Goal: Task Accomplishment & Management: Manage account settings

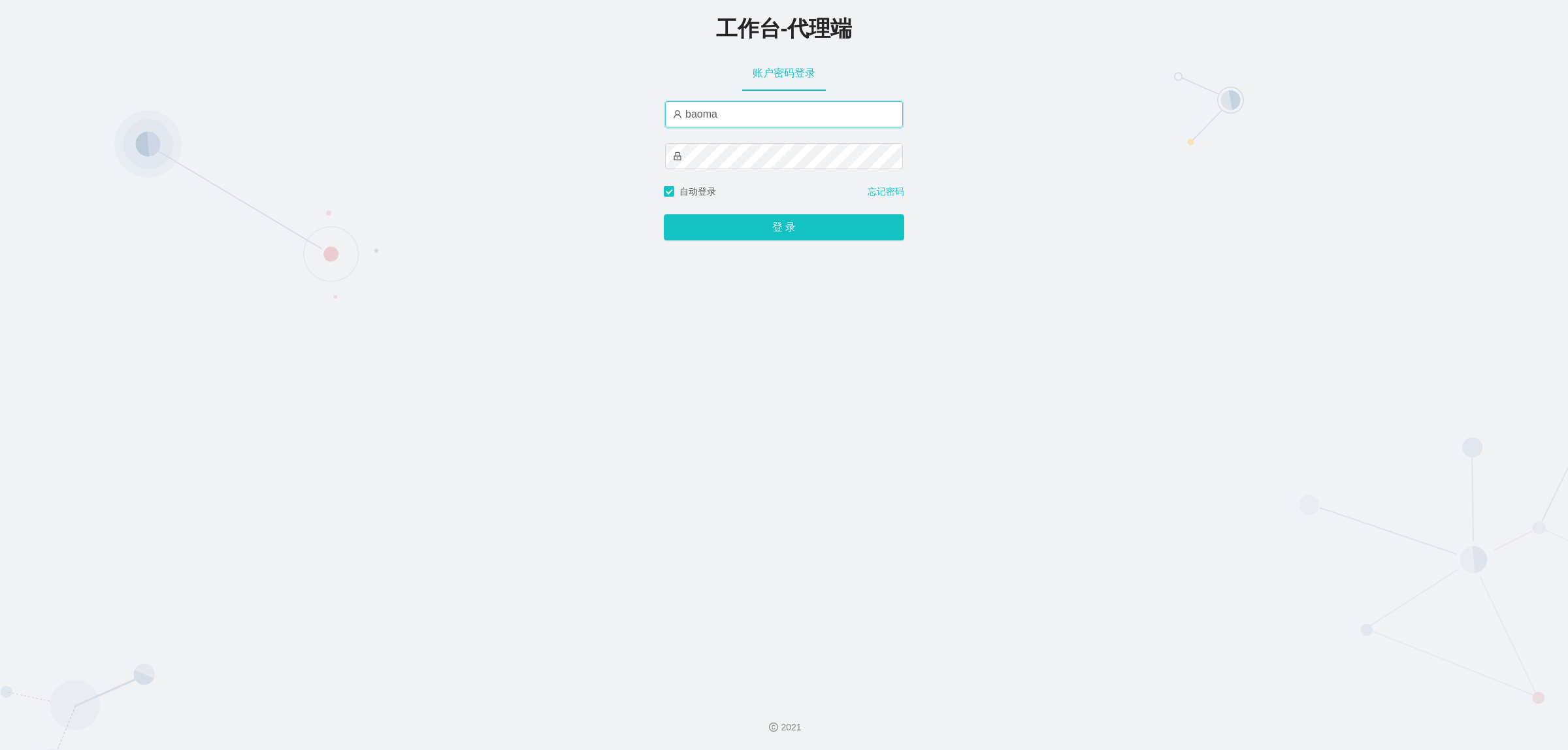
click at [724, 121] on input "baoma" at bounding box center [784, 114] width 238 height 26
type input "damao"
click at [745, 226] on button "登 录" at bounding box center [784, 228] width 241 height 26
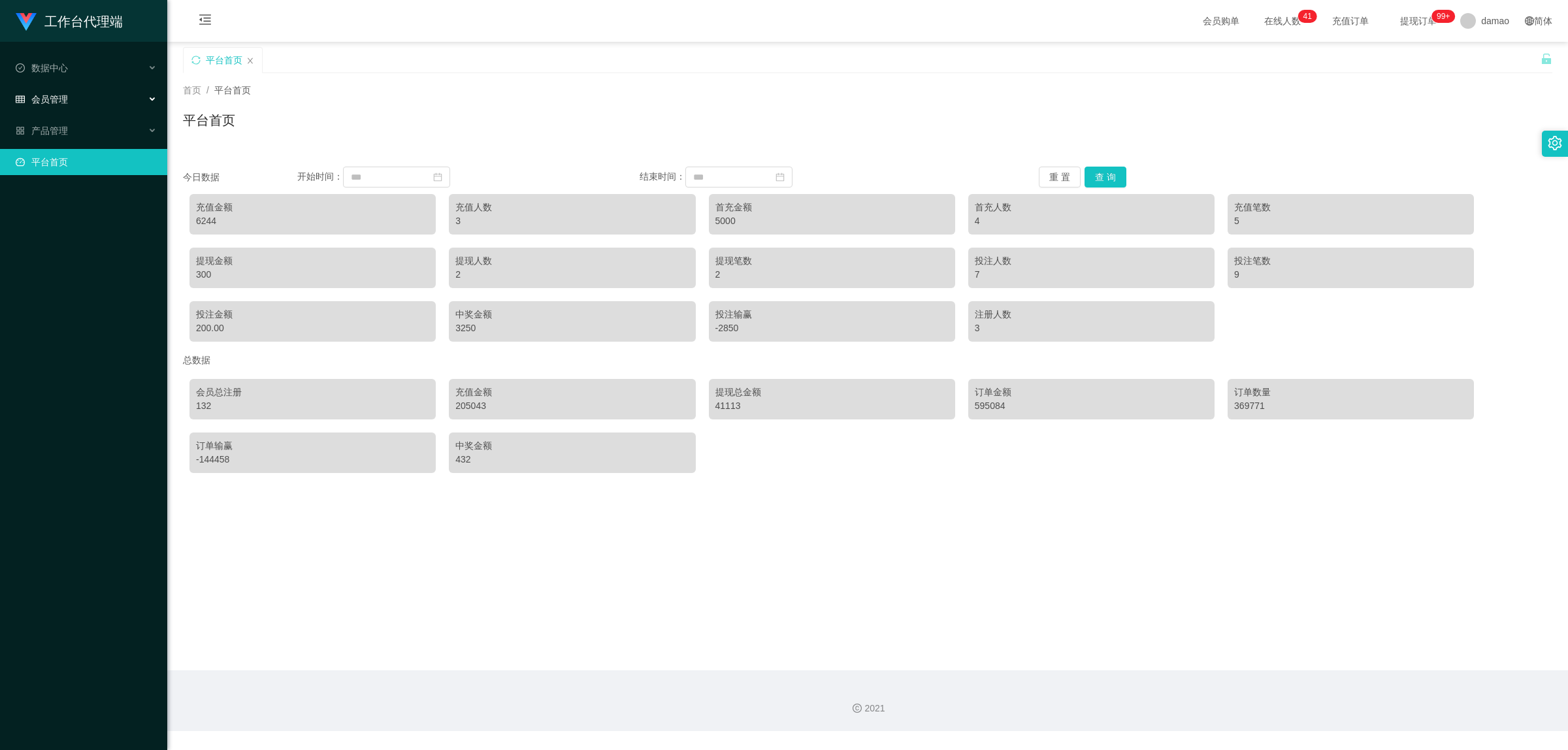
click at [64, 101] on span "会员管理" at bounding box center [42, 99] width 52 height 10
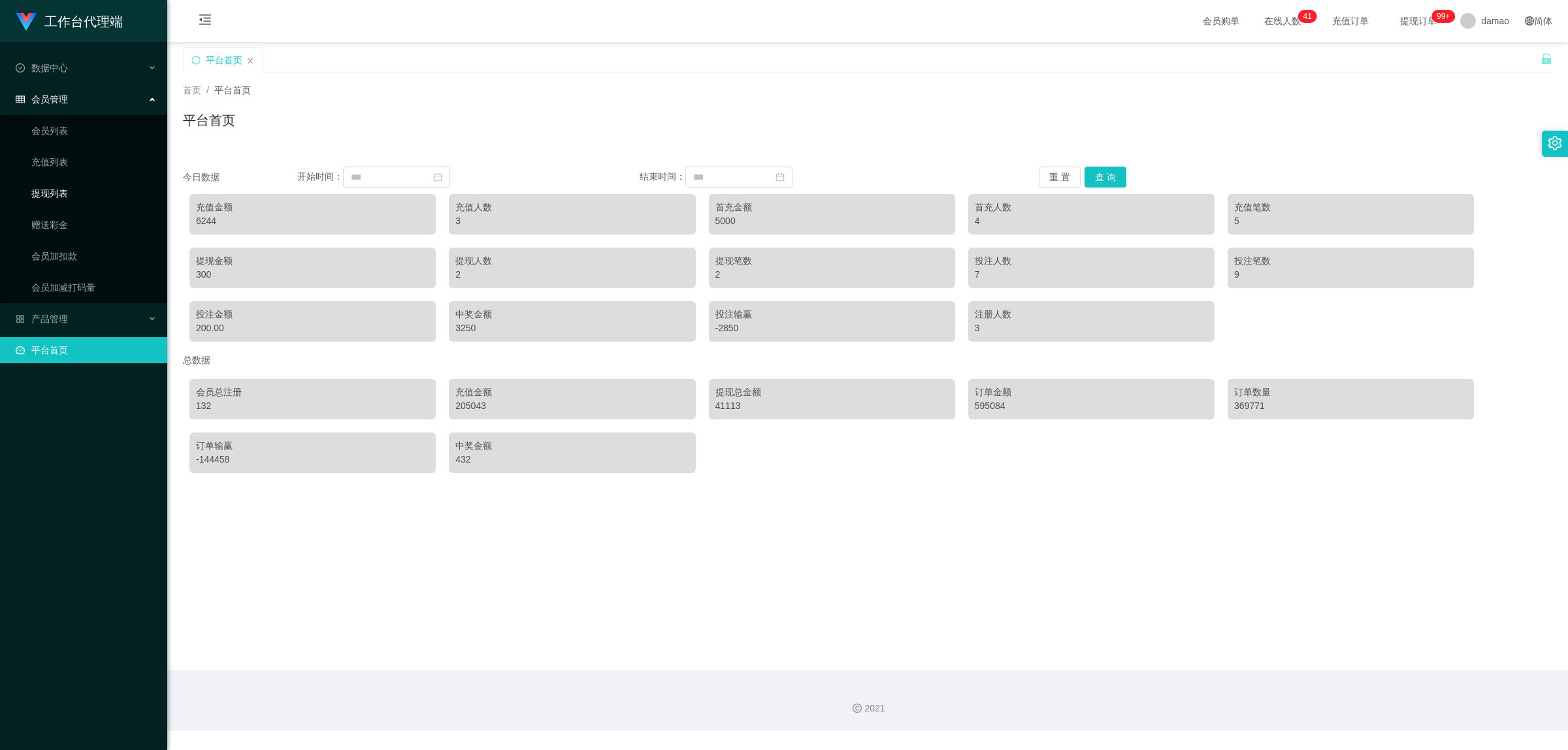
click at [63, 186] on link "提现列表" at bounding box center [94, 194] width 126 height 26
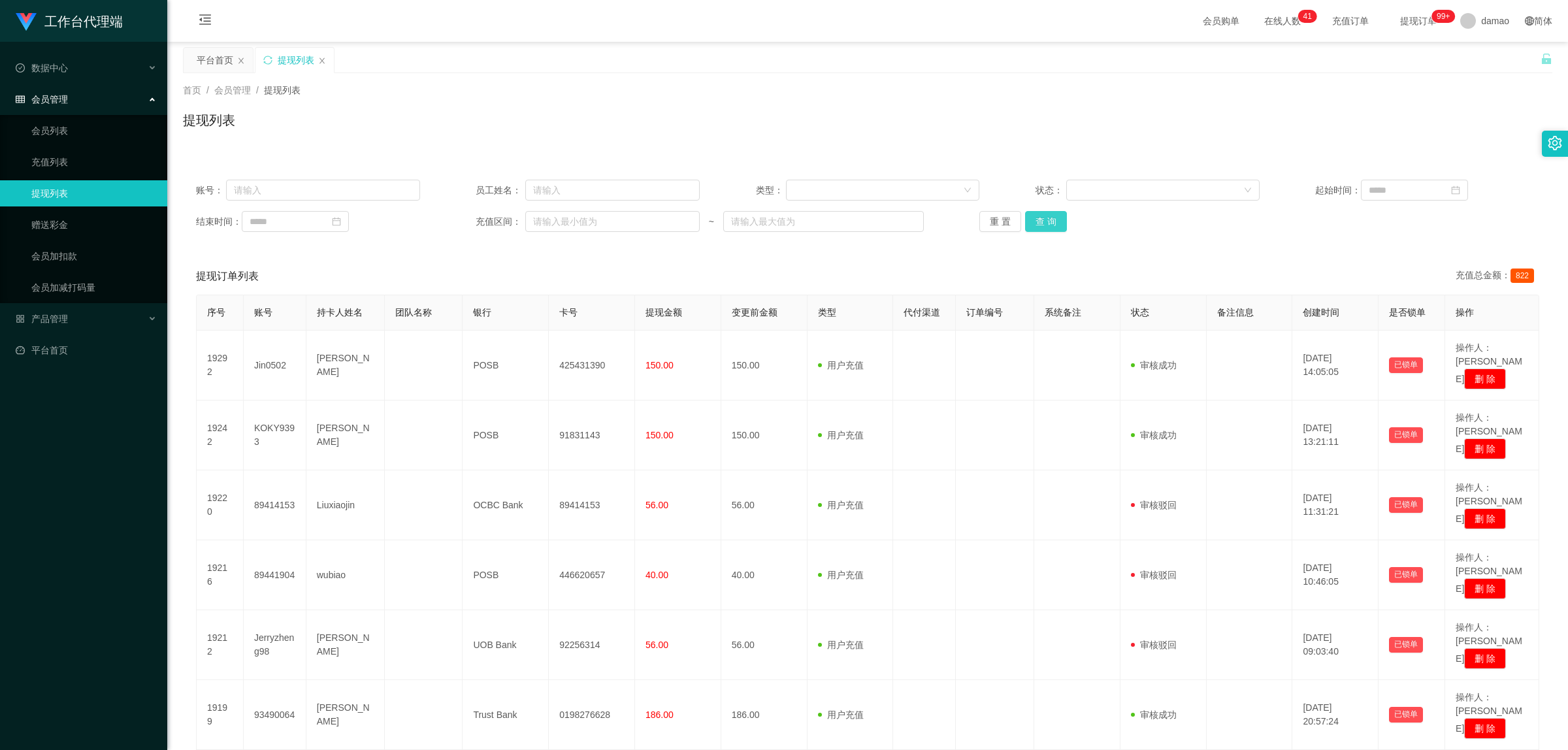
click at [1036, 216] on button "查 询" at bounding box center [1046, 222] width 42 height 21
click at [1041, 216] on button "查 询" at bounding box center [1046, 222] width 42 height 21
click at [1041, 216] on div "重 置 查 询" at bounding box center [1091, 222] width 224 height 21
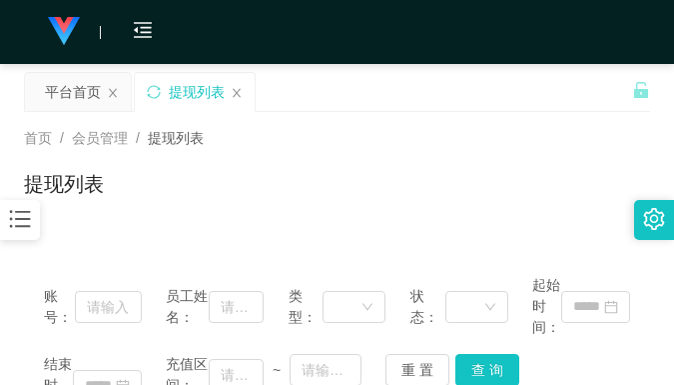
click at [531, 158] on div "首页 / 会员管理 / 提现列表 / 提现列表" at bounding box center [337, 171] width 626 height 87
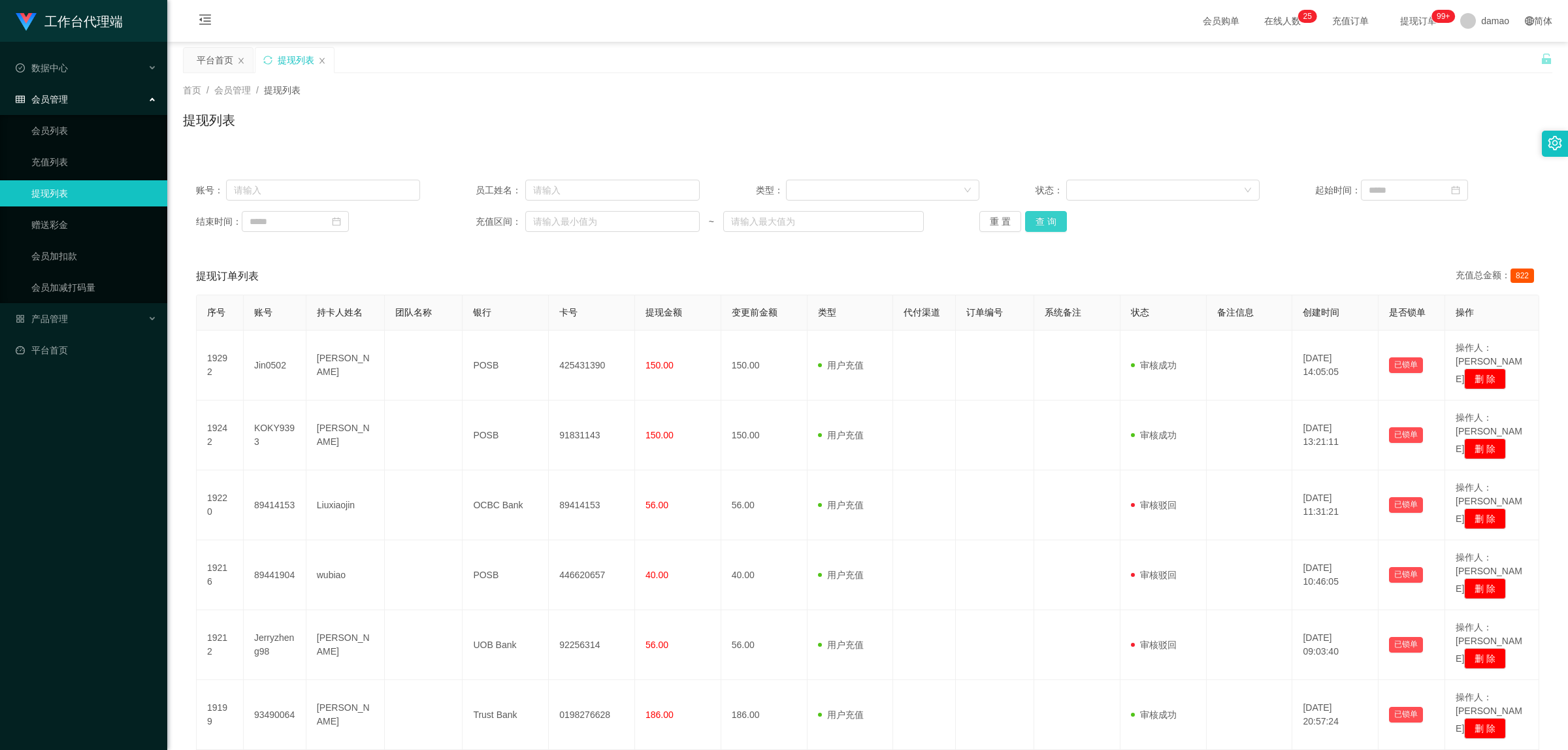
click at [1046, 224] on button "查 询" at bounding box center [1046, 222] width 42 height 21
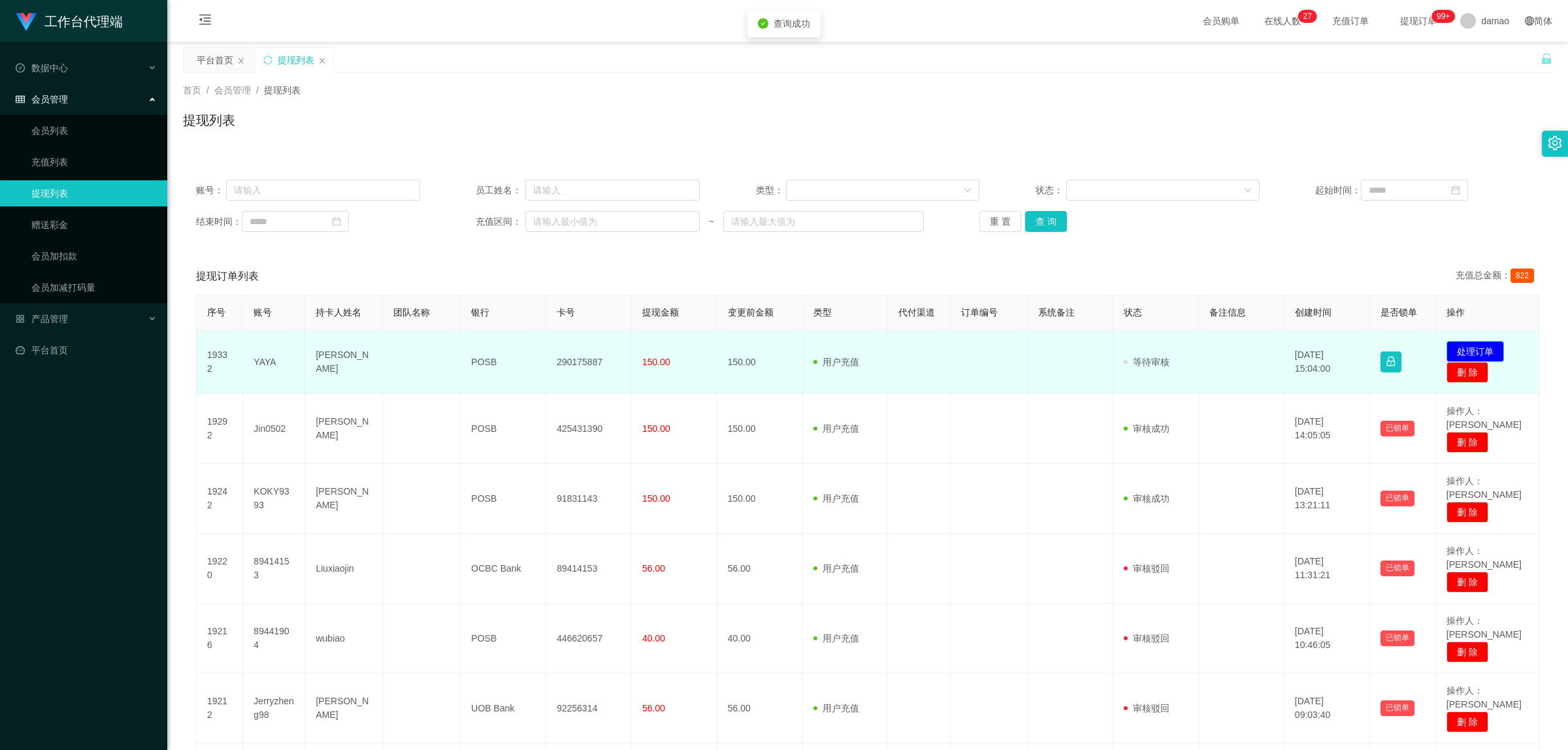
click at [1483, 348] on button "处理订单" at bounding box center [1475, 352] width 58 height 21
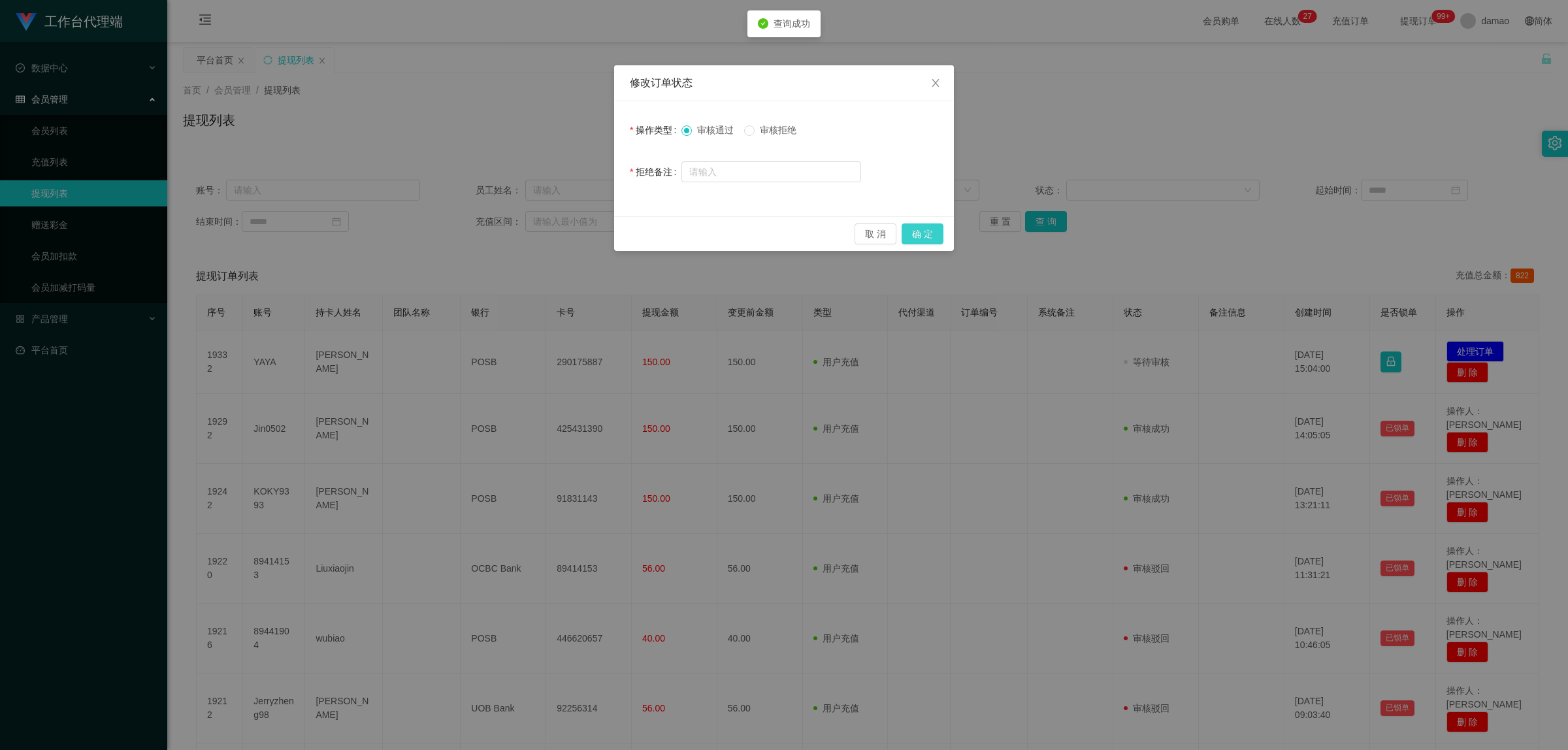
click at [942, 230] on button "确 定" at bounding box center [923, 234] width 42 height 21
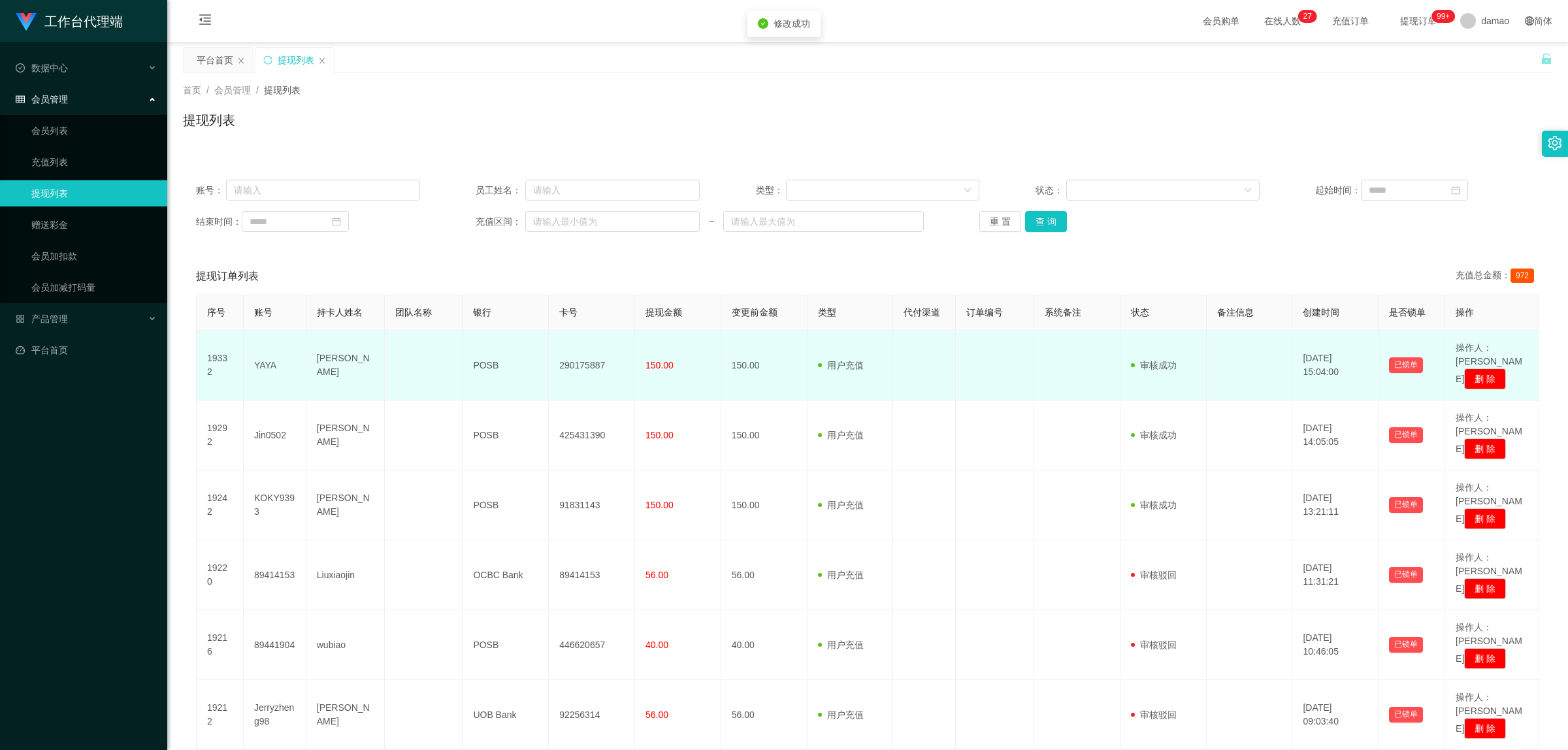
click at [349, 361] on td "[PERSON_NAME]" at bounding box center [346, 366] width 78 height 70
click at [350, 360] on td "[PERSON_NAME]" at bounding box center [346, 366] width 78 height 70
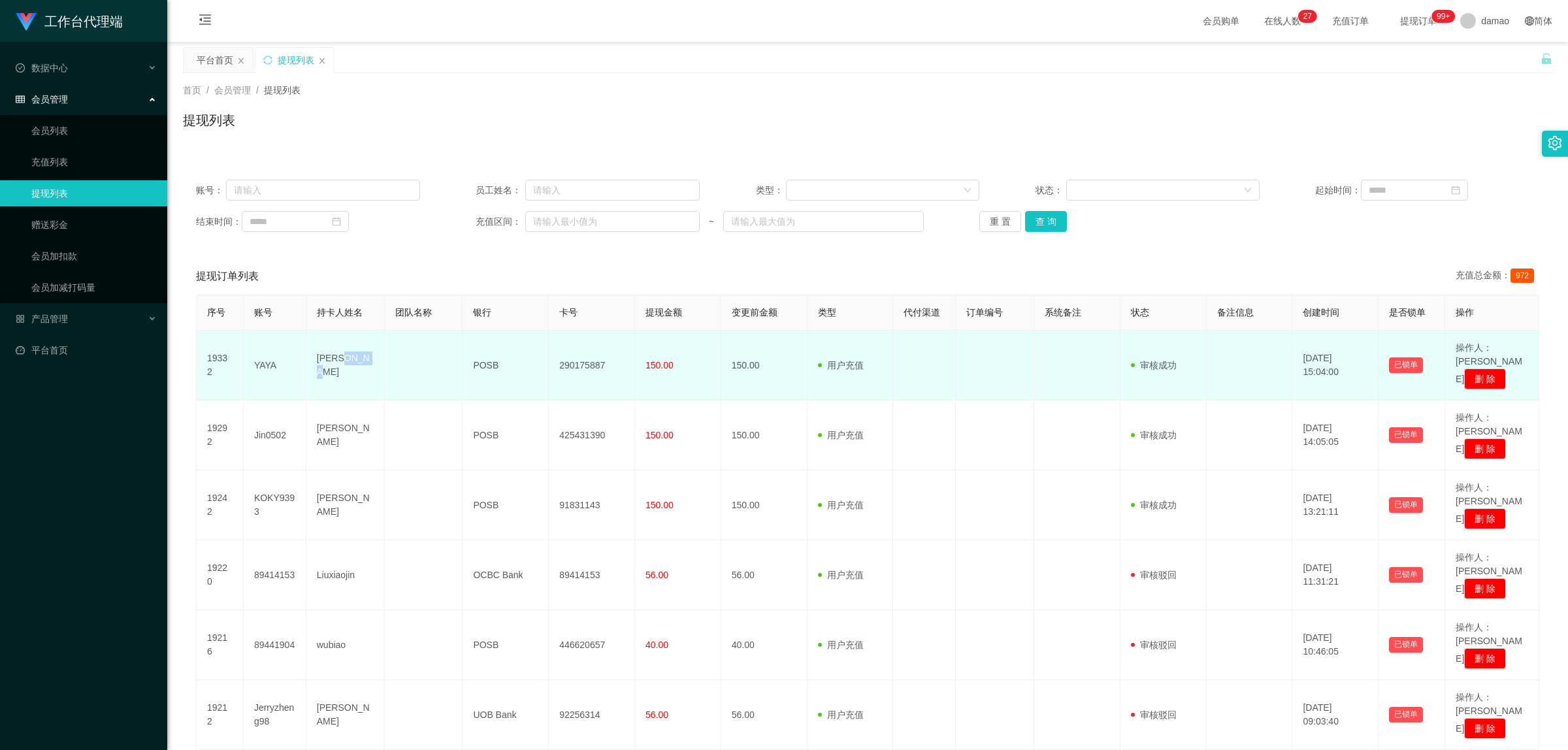
click at [350, 360] on td "[PERSON_NAME]" at bounding box center [346, 366] width 78 height 70
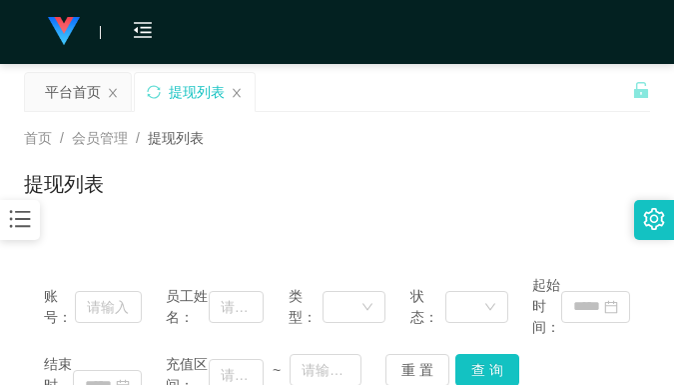
click at [502, 180] on div "提现列表" at bounding box center [337, 192] width 626 height 46
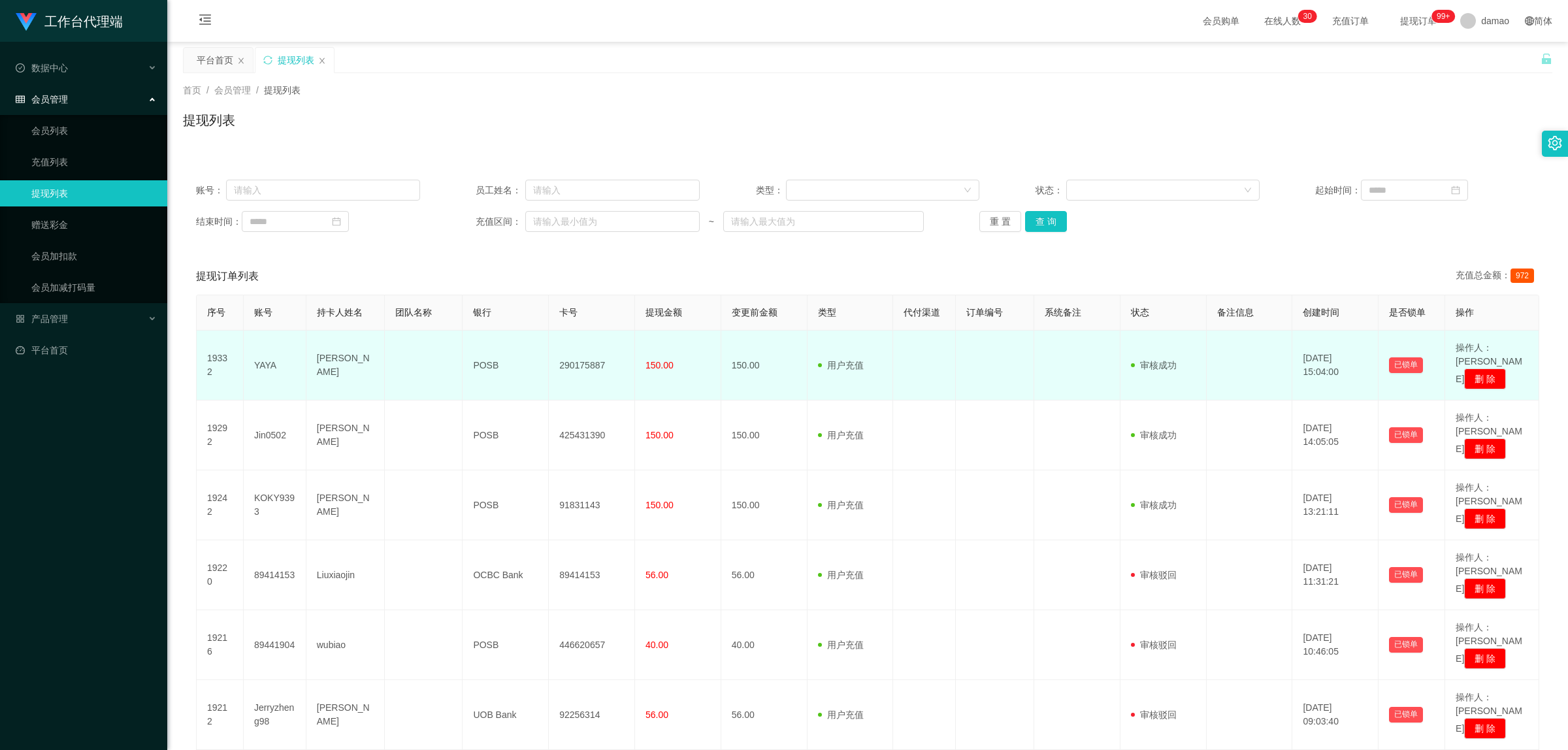
click at [485, 355] on td "POSB" at bounding box center [505, 366] width 86 height 70
copy td "POSB"
click at [598, 354] on td "290175887" at bounding box center [592, 366] width 86 height 70
click at [598, 354] on td "290175887" at bounding box center [592, 366] width 86 height 70
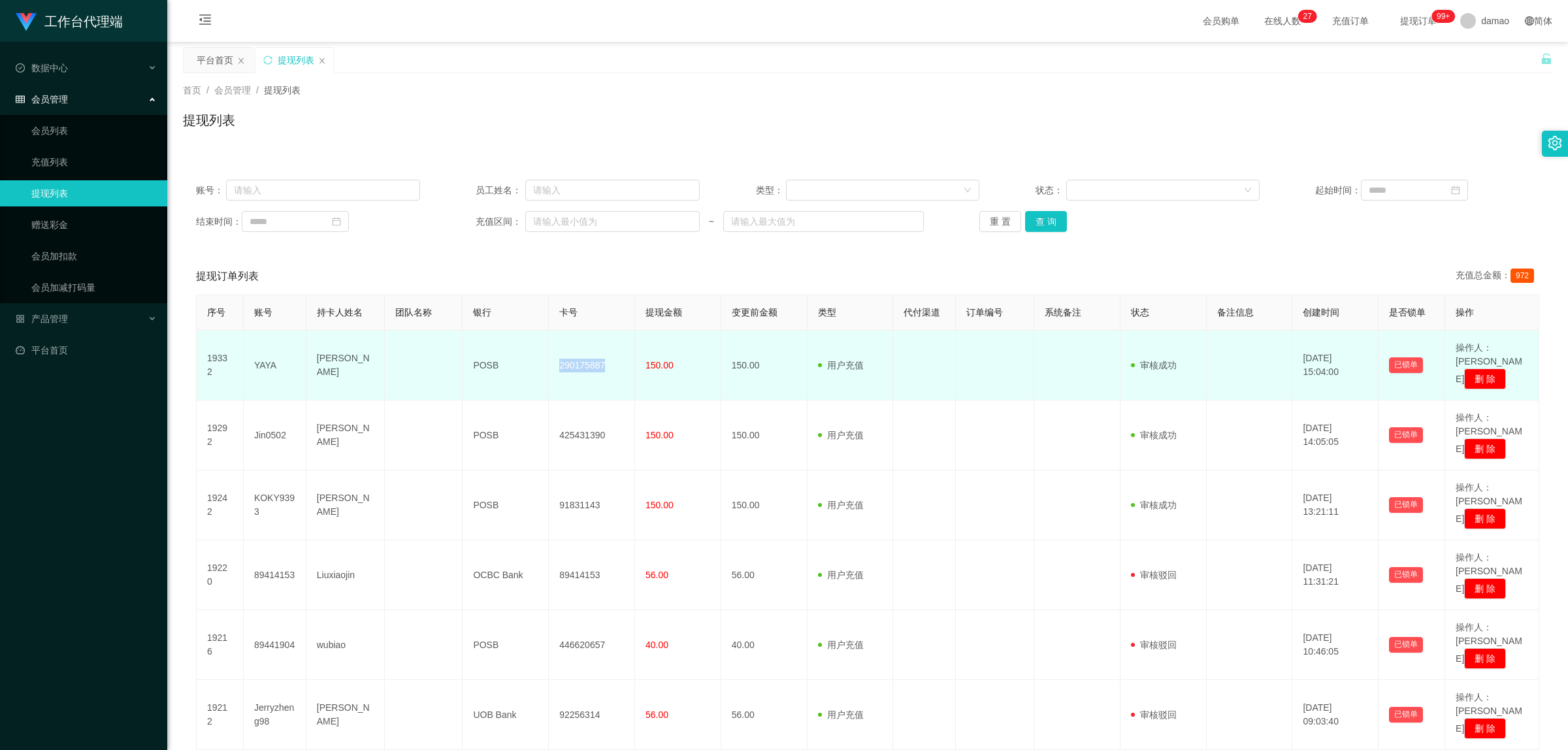
click at [598, 354] on td "290175887" at bounding box center [592, 366] width 86 height 70
copy td "290175887"
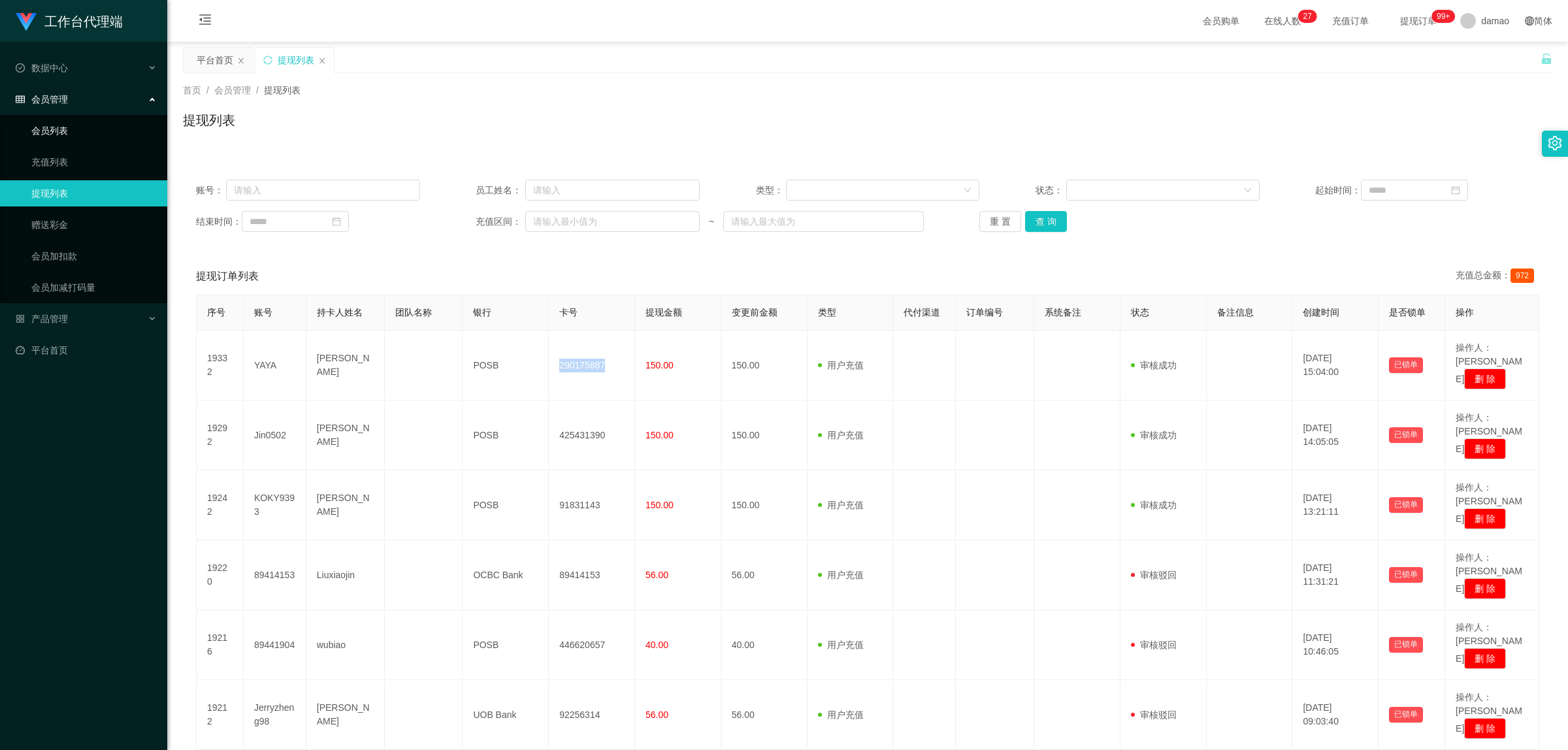
click at [62, 131] on link "会员列表" at bounding box center [94, 131] width 126 height 26
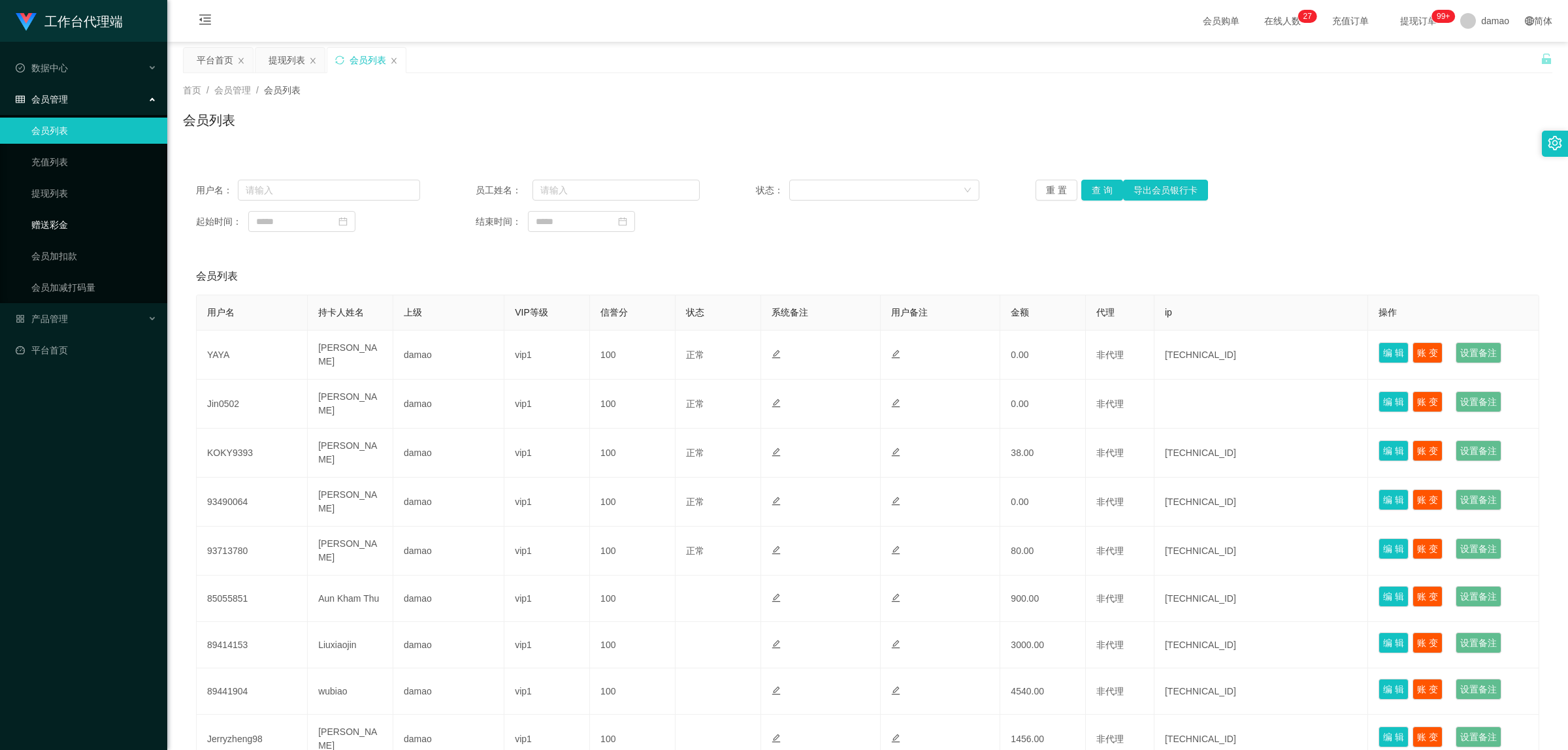
click at [77, 218] on link "赠送彩金" at bounding box center [94, 225] width 126 height 26
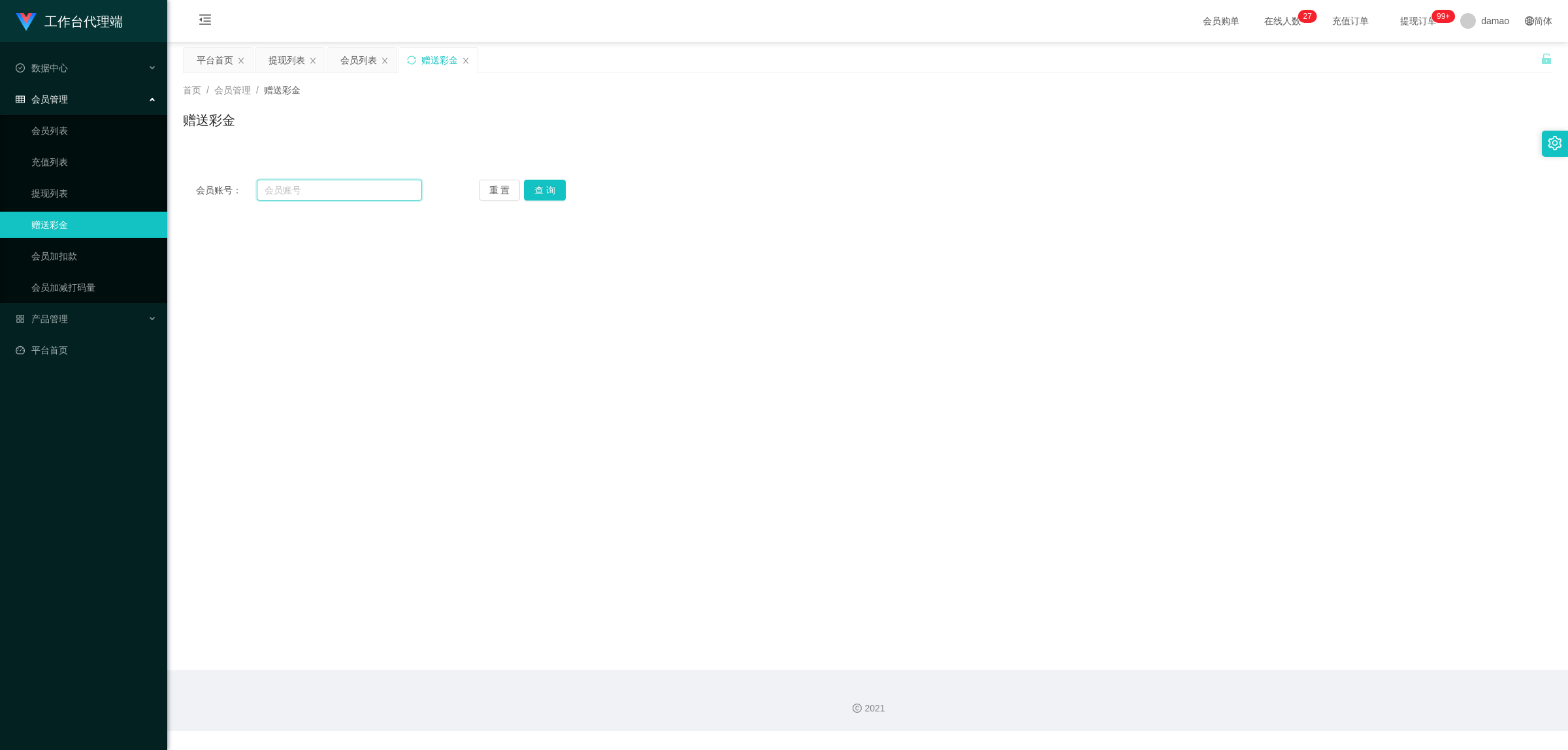
click at [339, 190] on input "text" at bounding box center [339, 190] width 165 height 21
paste input "KOKY9393"
type input "KOKY9393"
click at [543, 191] on button "查 询" at bounding box center [545, 190] width 42 height 21
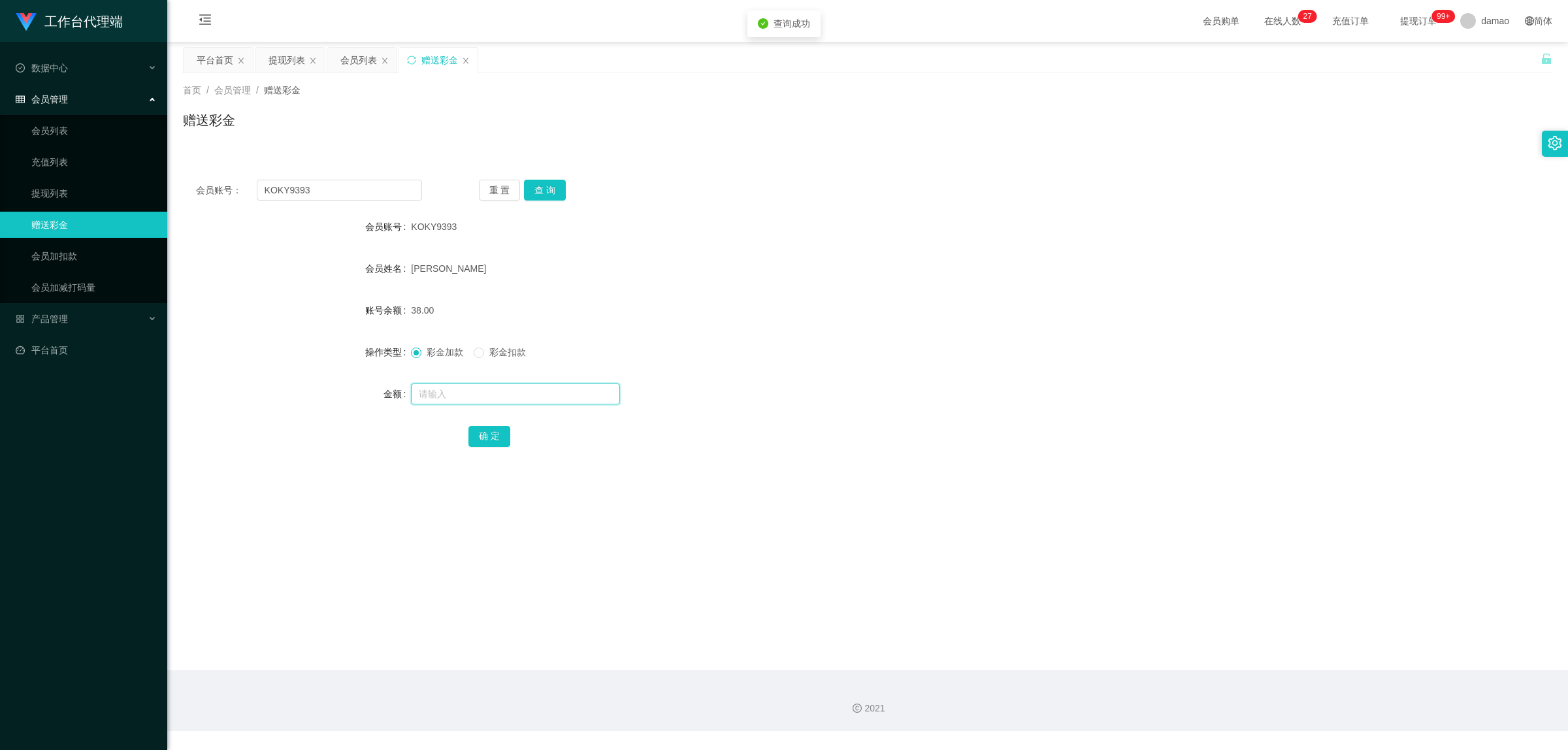
click at [448, 393] on input "text" at bounding box center [515, 394] width 209 height 21
type input "300"
click at [490, 435] on button "确 定" at bounding box center [489, 436] width 42 height 21
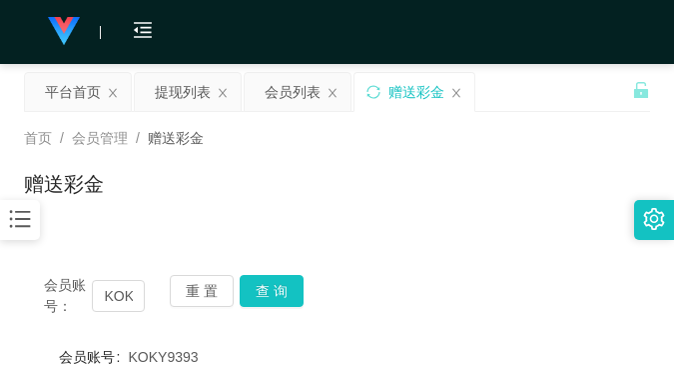
drag, startPoint x: 550, startPoint y: 151, endPoint x: 564, endPoint y: 66, distance: 86.2
click at [550, 146] on div "首页 / 会员管理 / 赠送彩金 / 赠送彩金" at bounding box center [337, 171] width 626 height 87
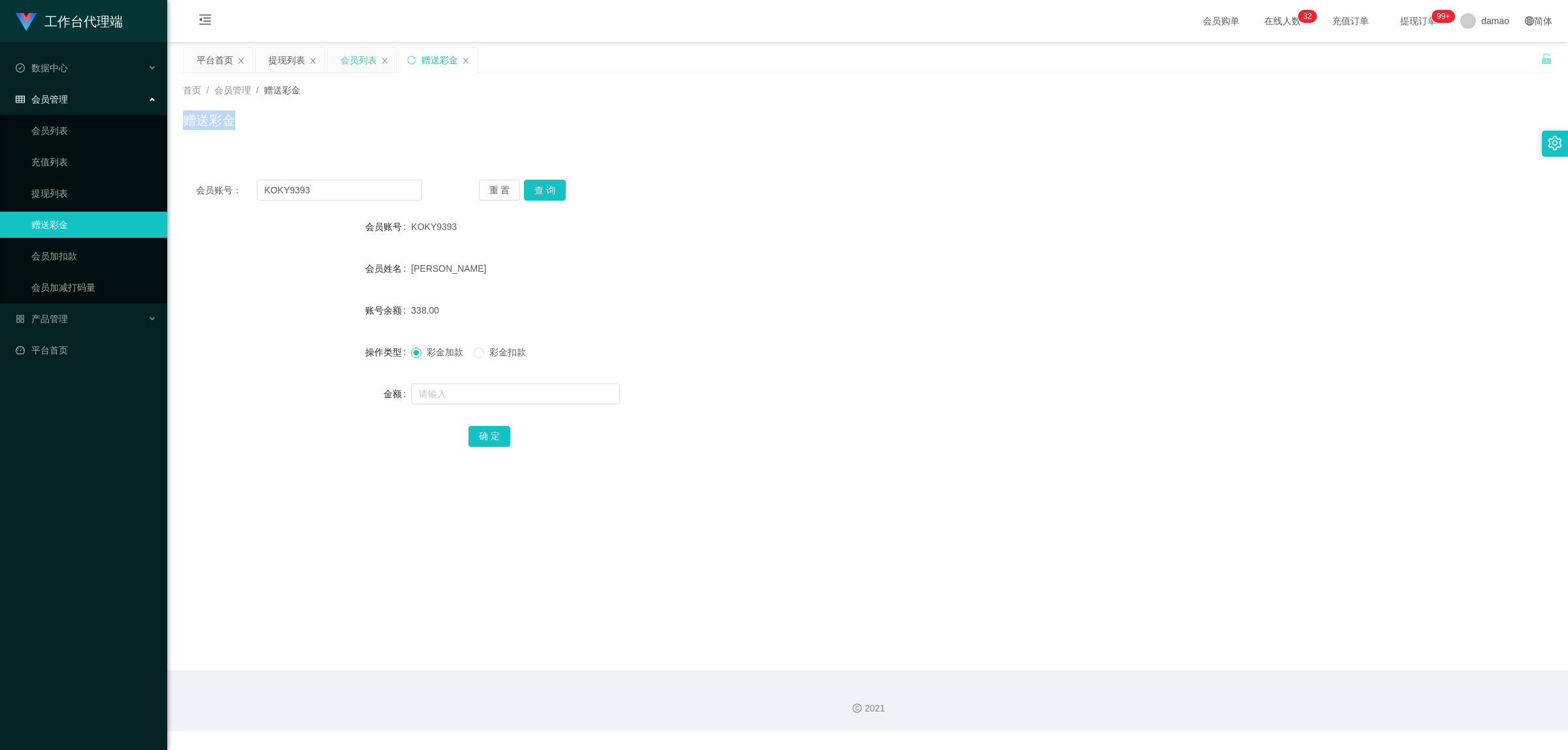
click at [350, 60] on div "会员列表" at bounding box center [359, 60] width 37 height 25
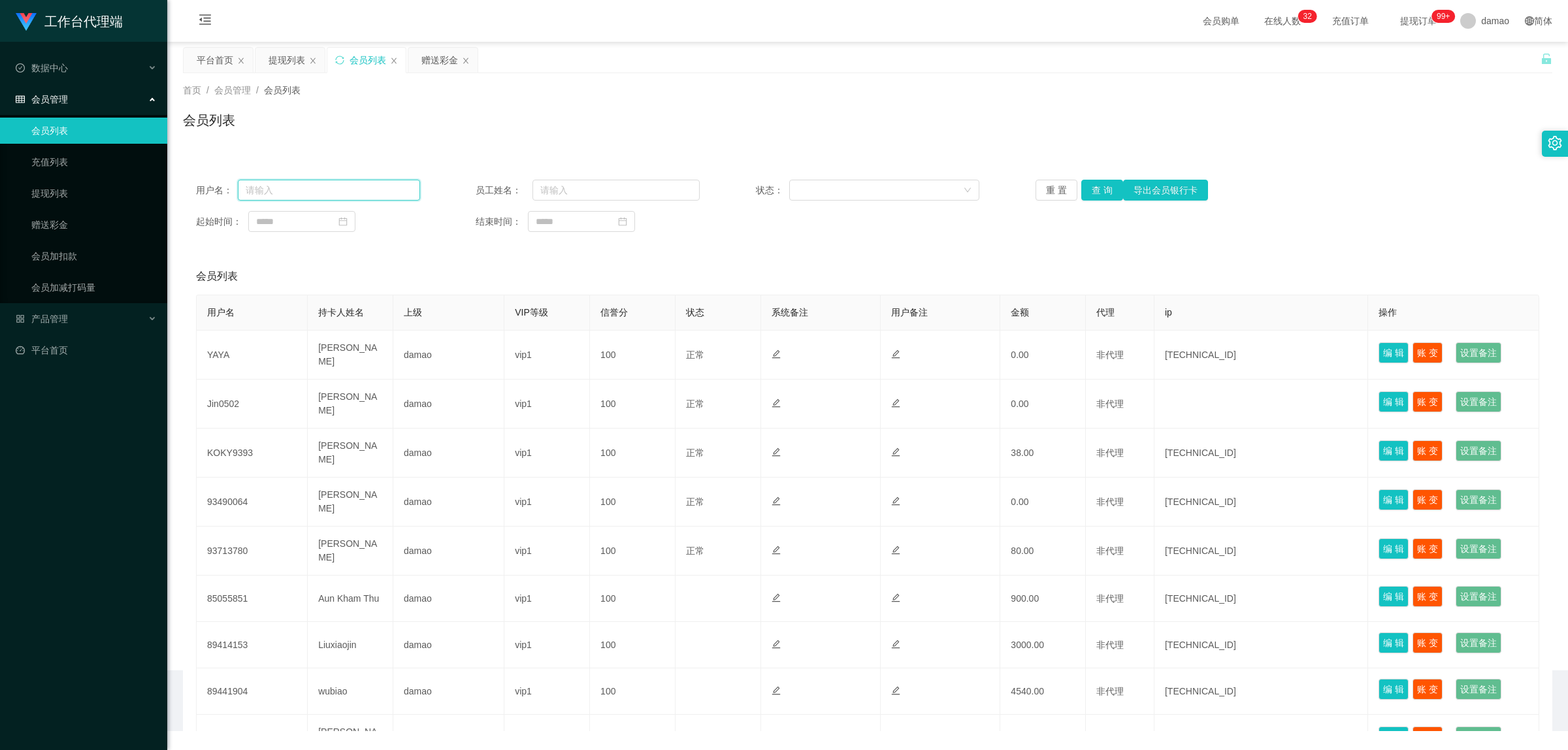
click at [373, 194] on input "text" at bounding box center [329, 190] width 182 height 21
paste input "KOKY9393"
type input "KOKY9393"
click at [1093, 190] on button "查 询" at bounding box center [1102, 190] width 42 height 21
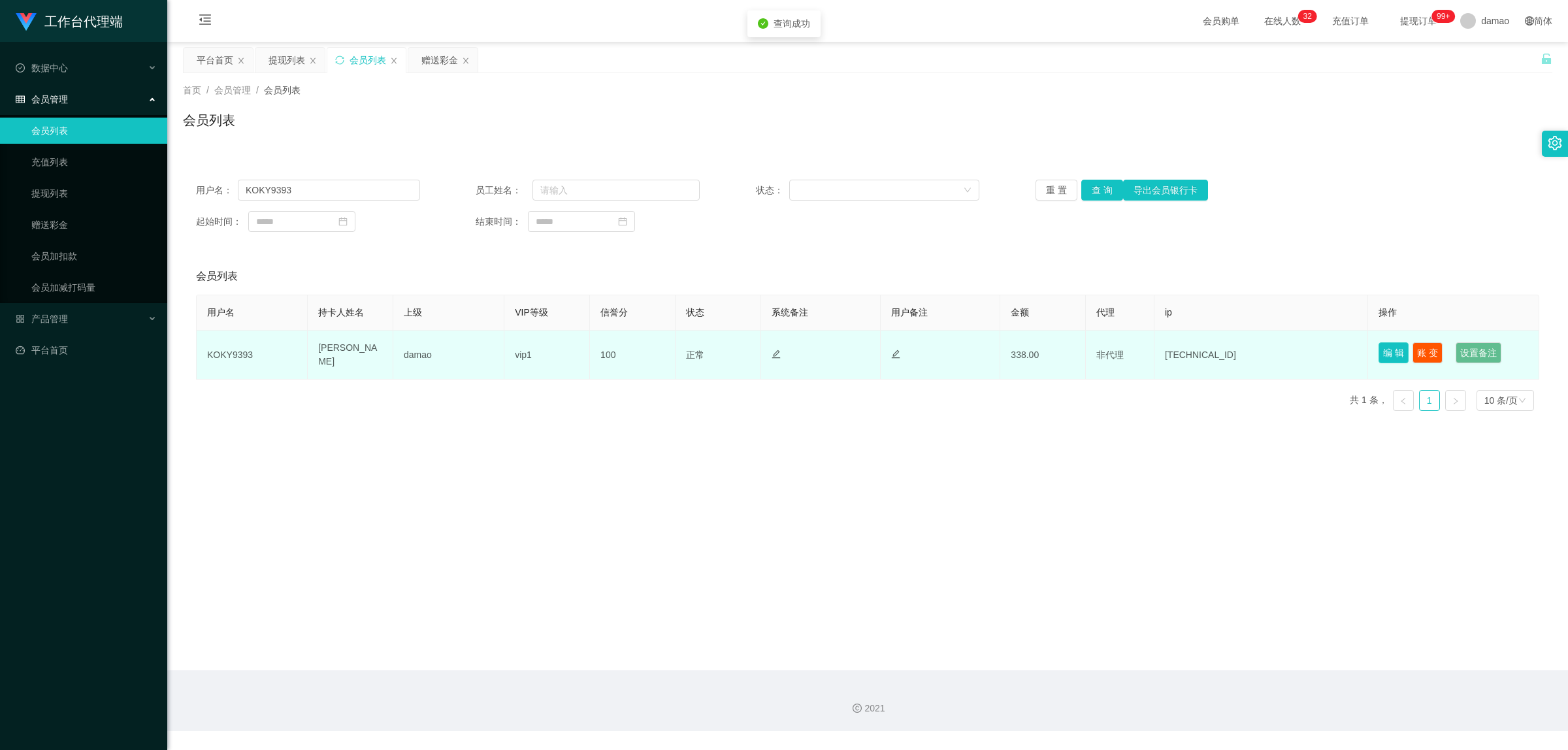
click at [1387, 354] on button "编 辑" at bounding box center [1393, 353] width 30 height 21
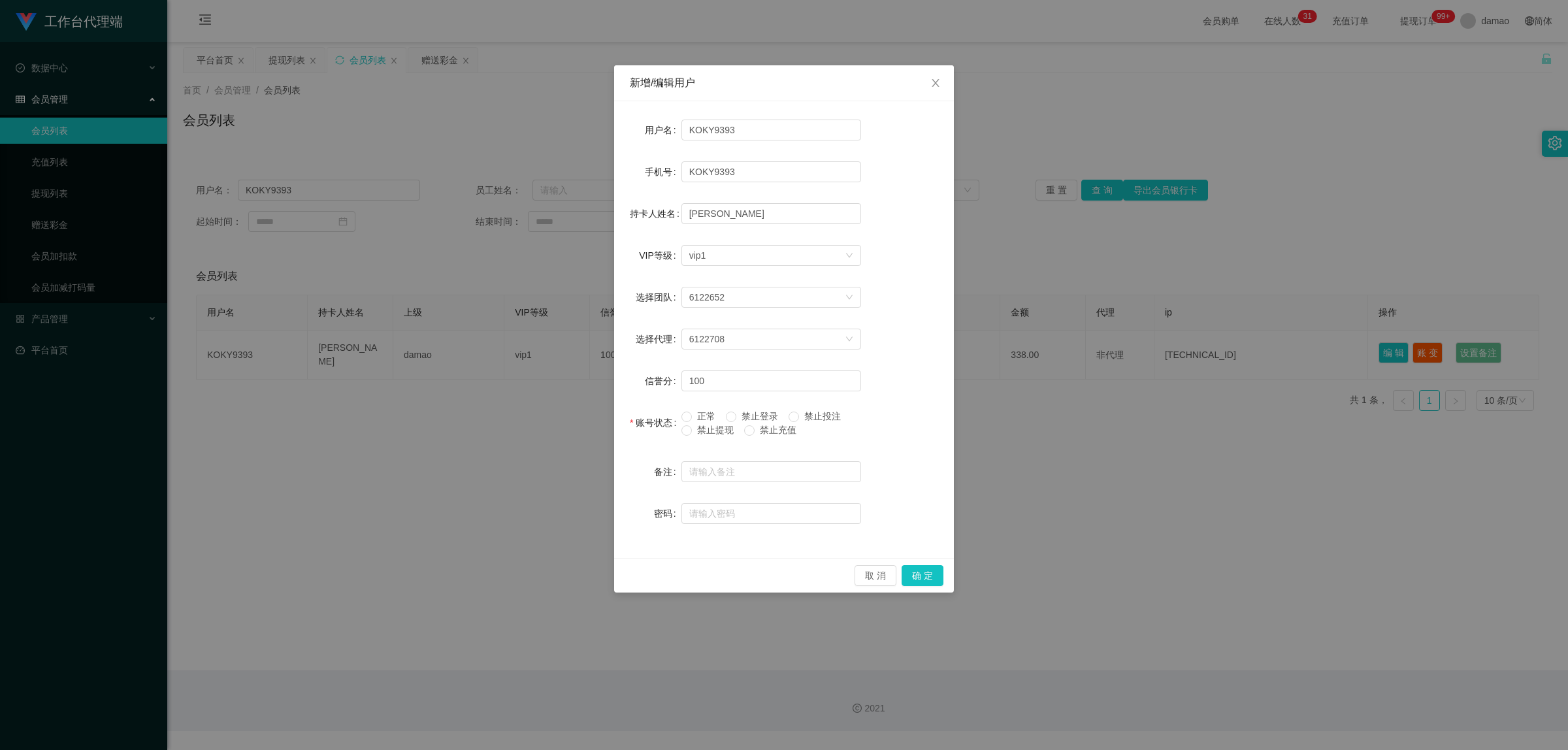
click at [696, 426] on span "禁止提现" at bounding box center [715, 430] width 47 height 10
click at [930, 570] on button "确 定" at bounding box center [923, 575] width 42 height 21
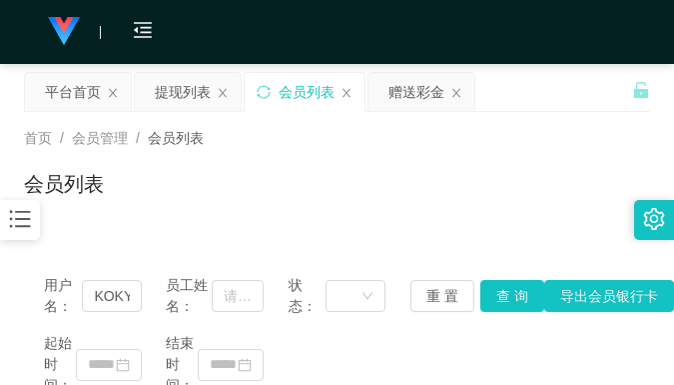
click at [271, 188] on div "会员列表" at bounding box center [337, 192] width 626 height 46
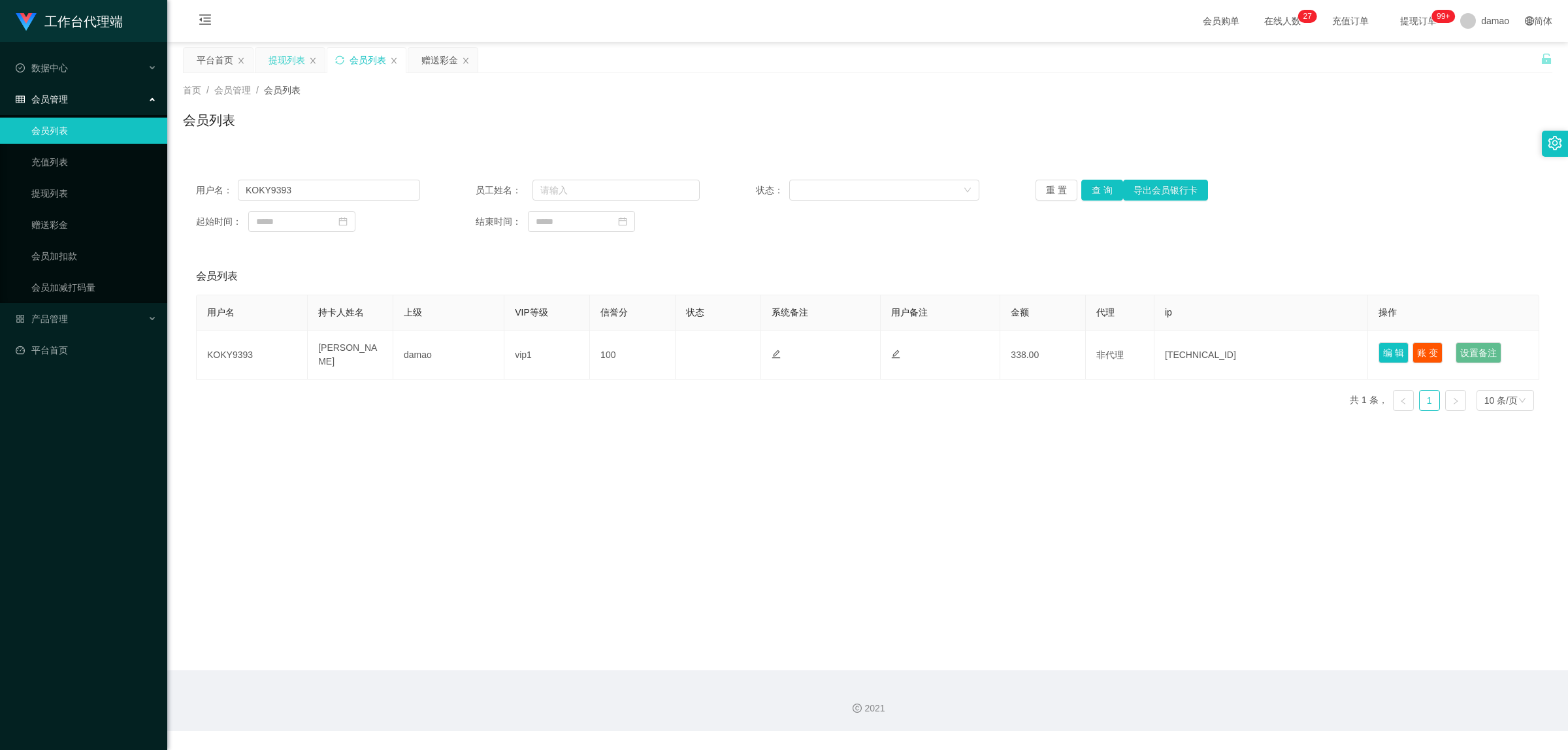
click at [288, 66] on div "提现列表" at bounding box center [287, 60] width 37 height 25
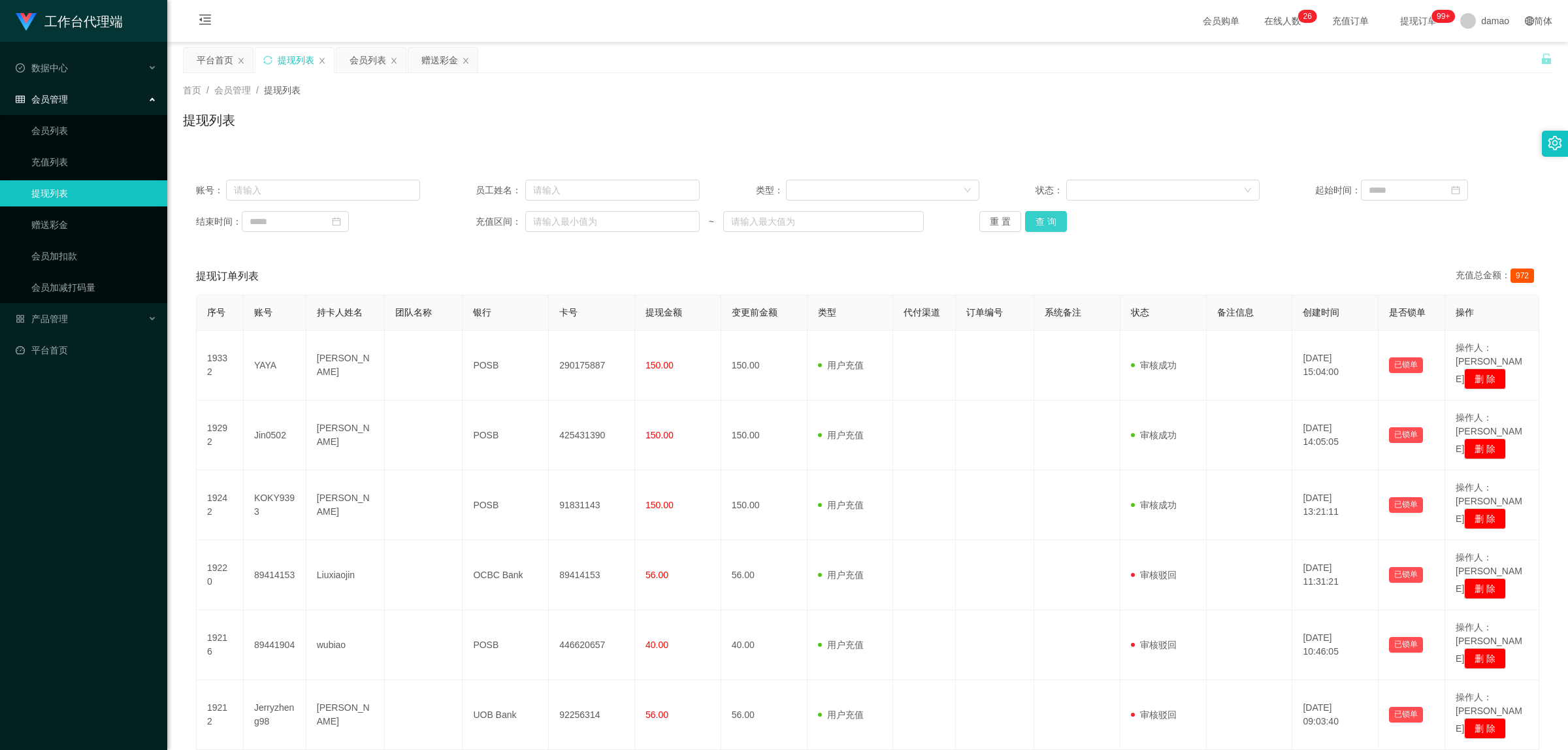
click at [1037, 218] on button "查 询" at bounding box center [1046, 222] width 42 height 21
